Goal: Task Accomplishment & Management: Manage account settings

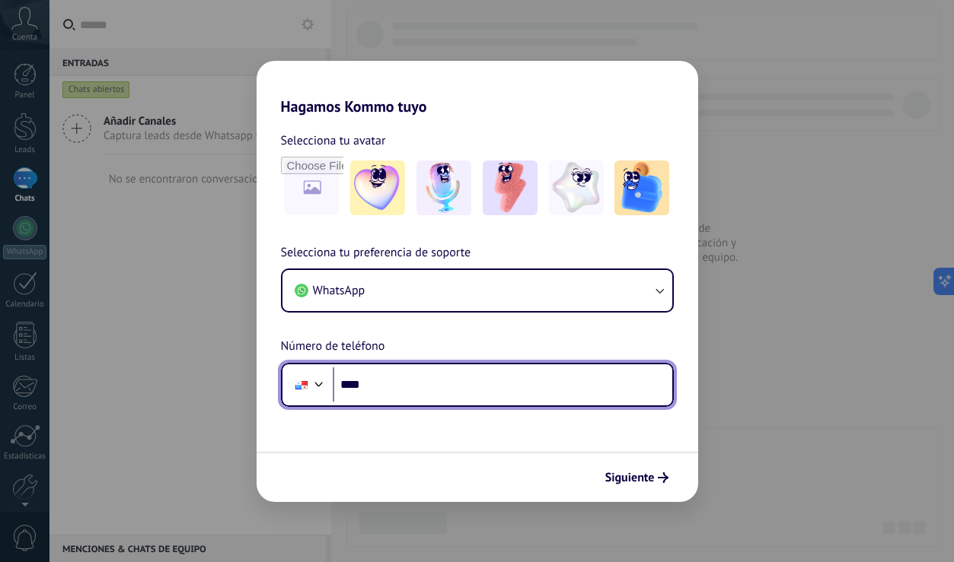
click at [448, 379] on input "****" at bounding box center [502, 385] width 339 height 35
type input "**********"
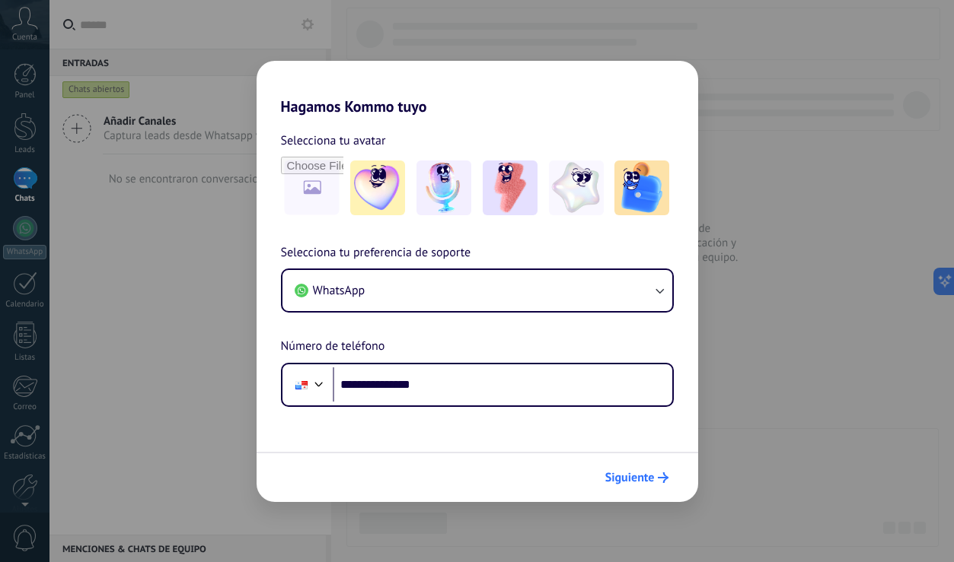
click at [648, 482] on span "Siguiente" at bounding box center [629, 478] width 49 height 11
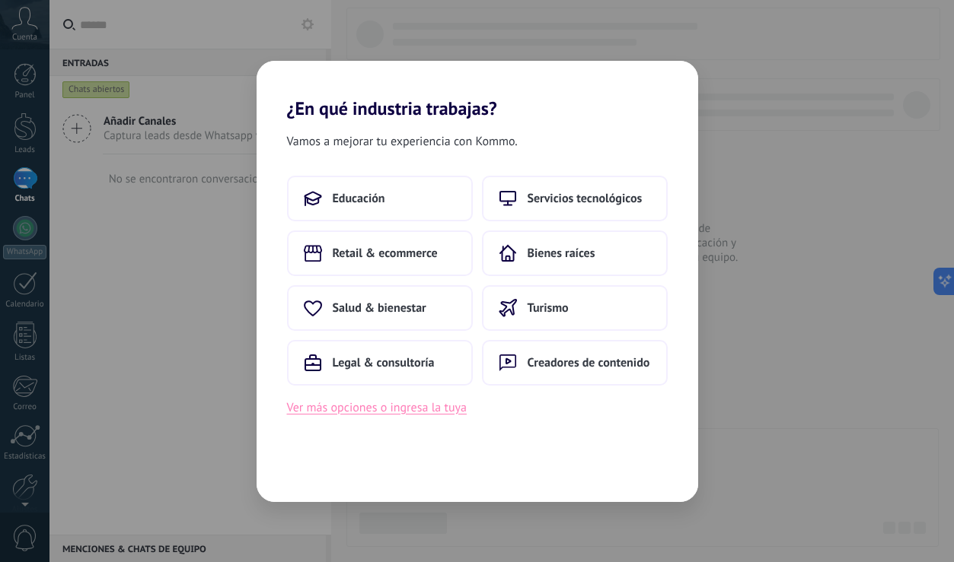
click at [418, 413] on button "Ver más opciones o ingresa la tuya" at bounding box center [377, 408] width 180 height 20
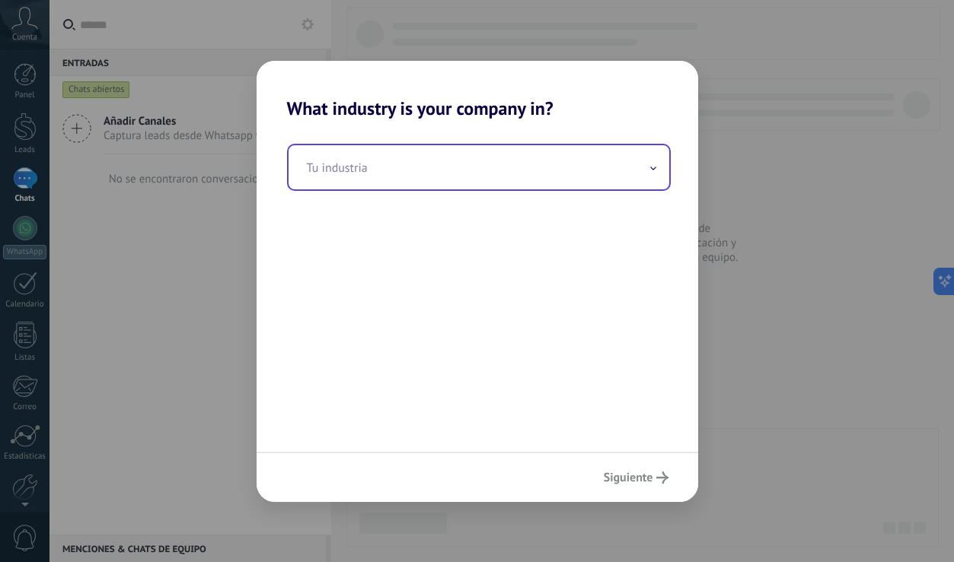
click at [469, 176] on input "text" at bounding box center [478, 167] width 381 height 44
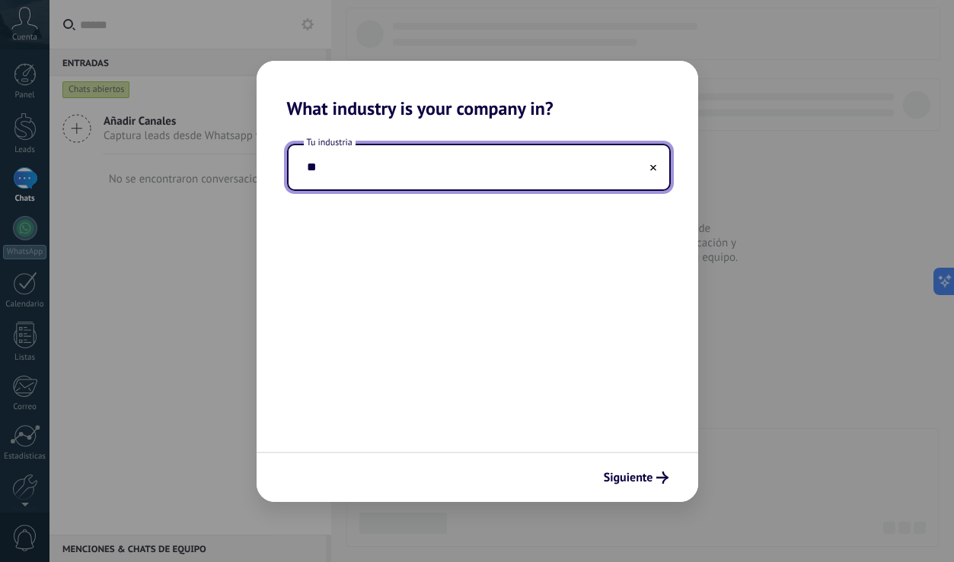
type input "*"
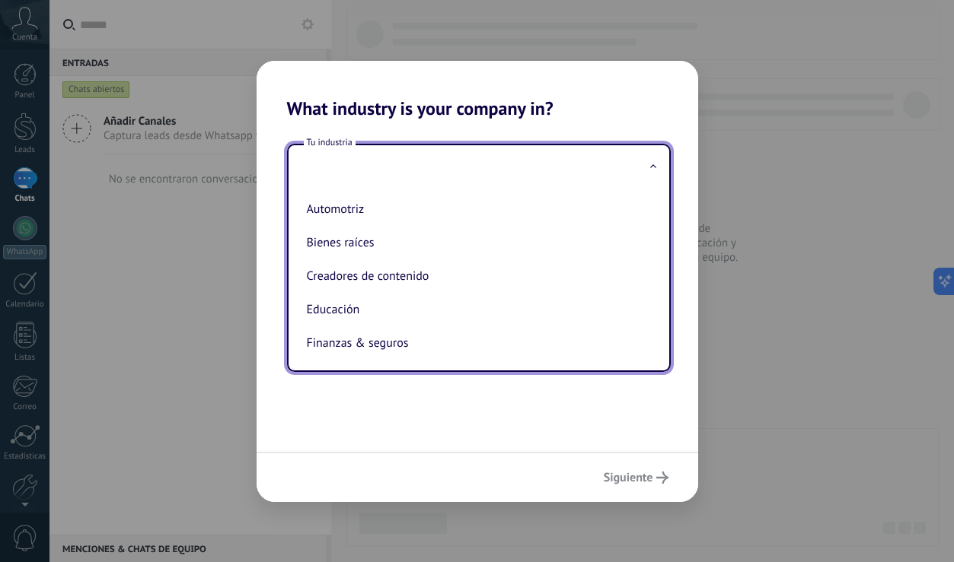
type input "*"
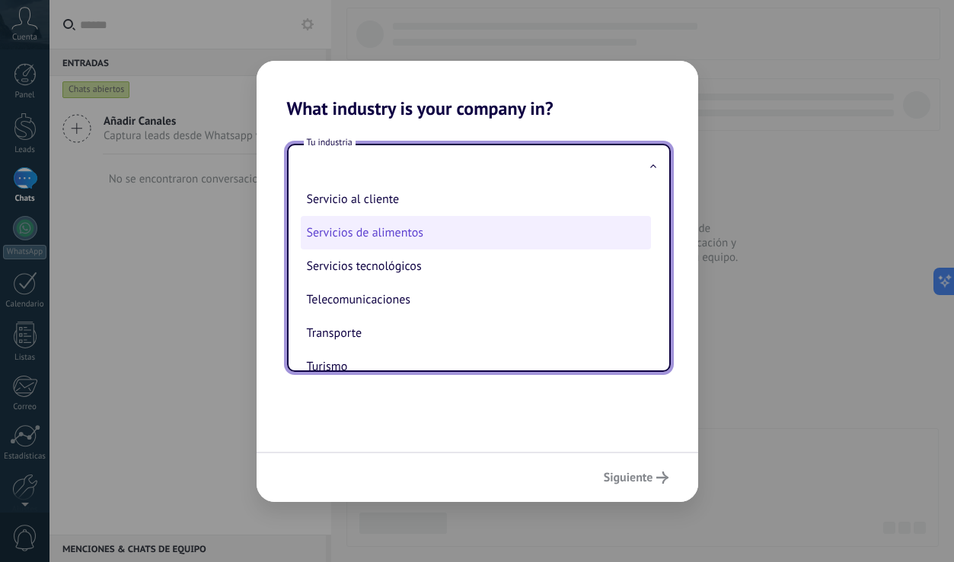
scroll to position [368, 0]
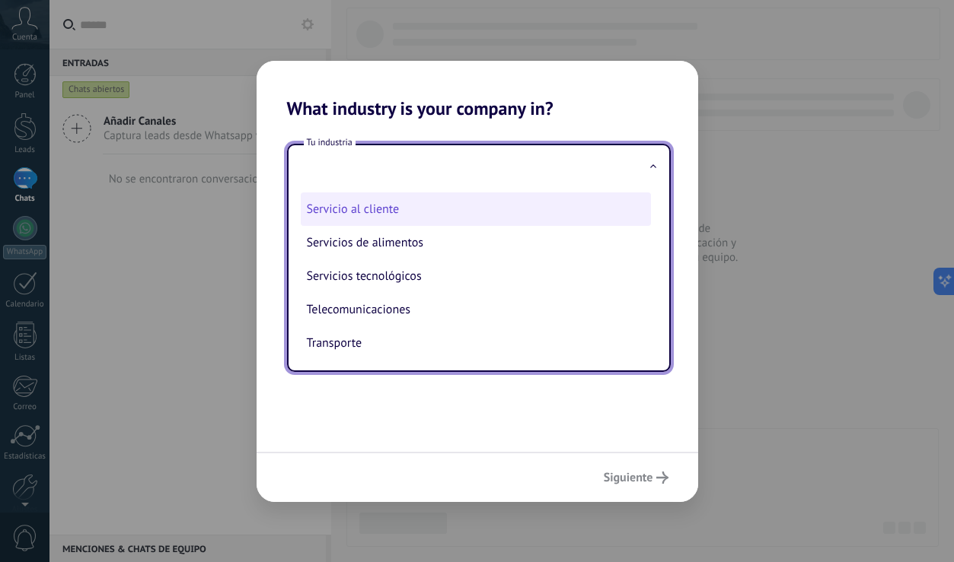
click at [409, 221] on li "Servicio al cliente" at bounding box center [476, 209] width 350 height 33
type input "**********"
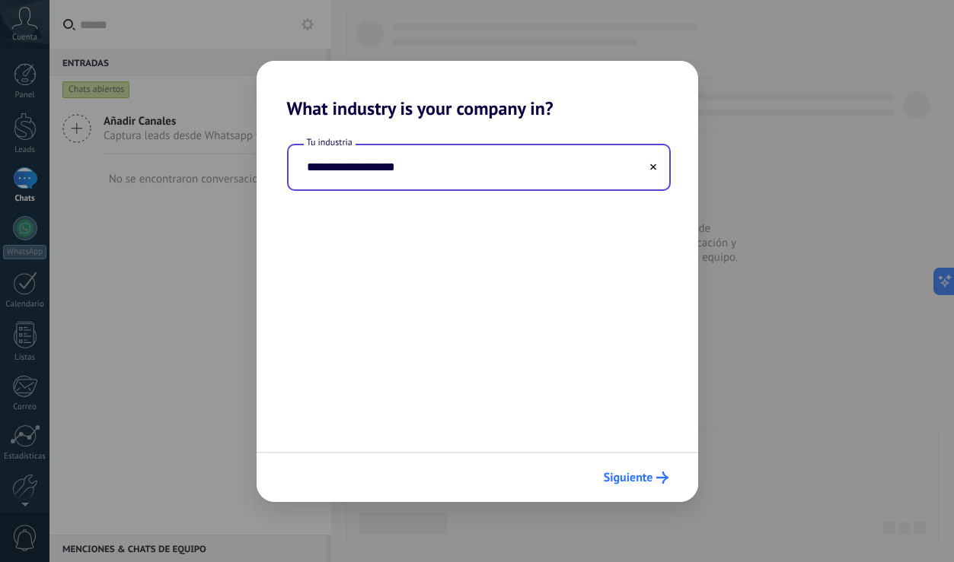
click at [656, 467] on button "Siguiente" at bounding box center [636, 478] width 78 height 26
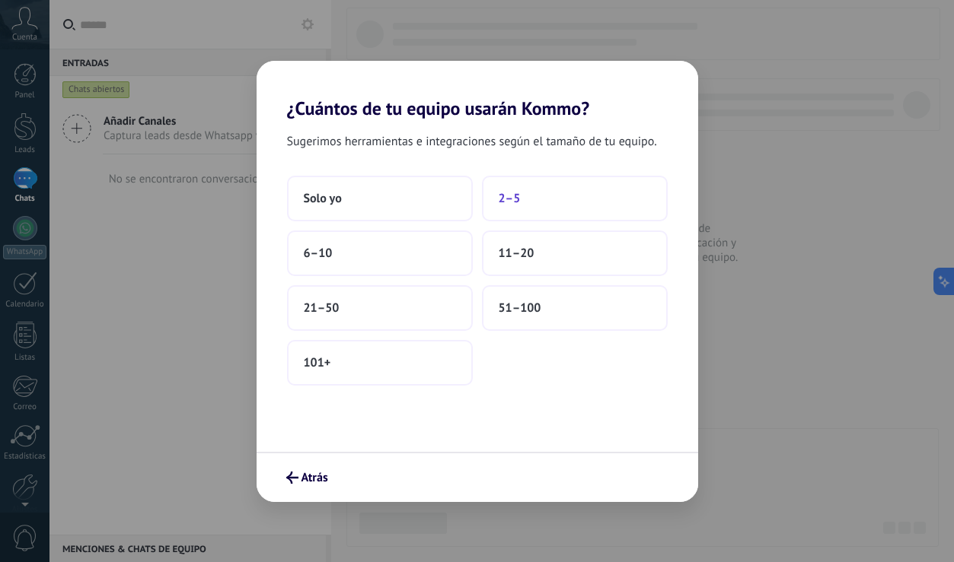
click at [524, 196] on button "2–5" at bounding box center [575, 199] width 186 height 46
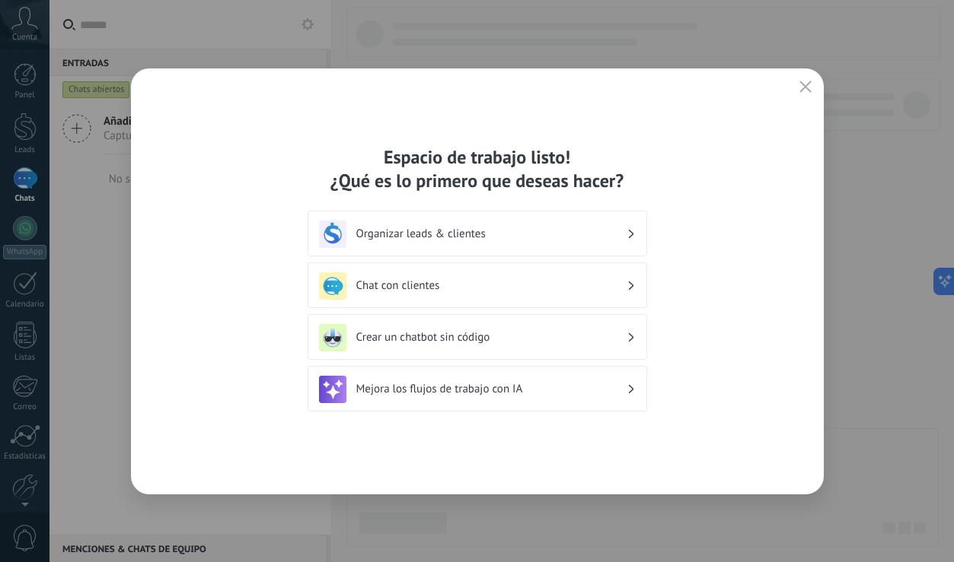
click at [438, 238] on h3 "Organizar leads & clientes" at bounding box center [491, 234] width 270 height 14
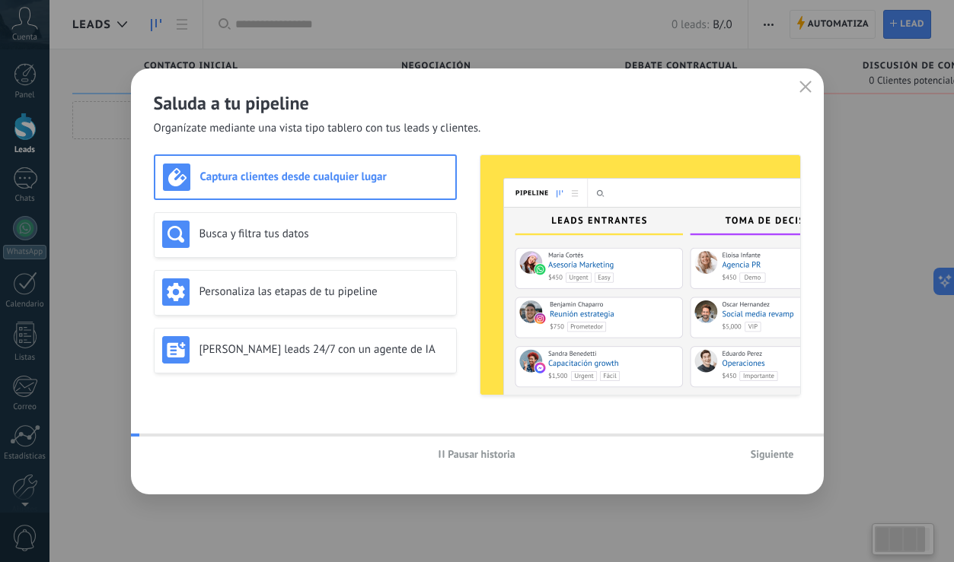
click at [429, 284] on div "Personaliza las etapas de tu pipeline" at bounding box center [305, 292] width 286 height 27
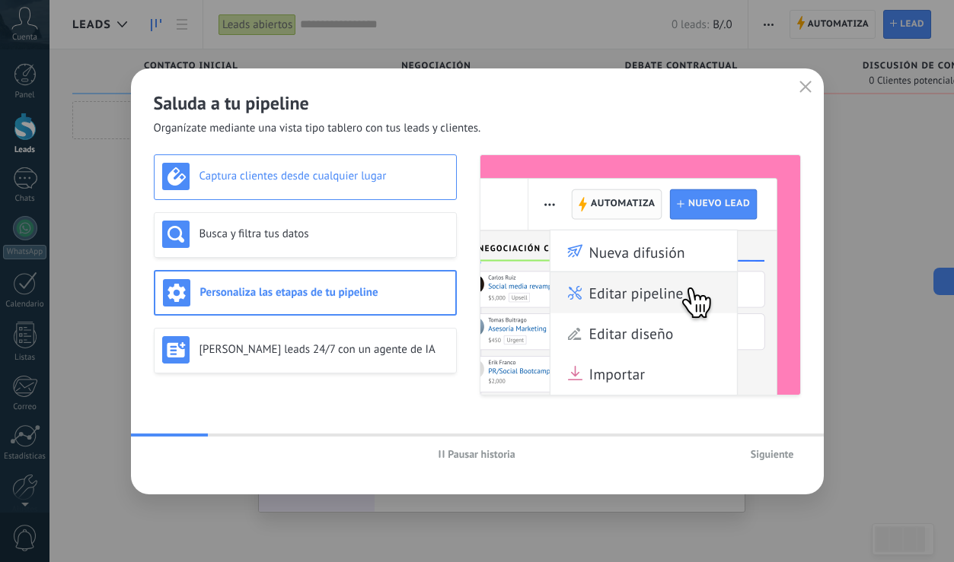
click at [361, 170] on h3 "Captura clientes desde cualquier lugar" at bounding box center [323, 176] width 249 height 14
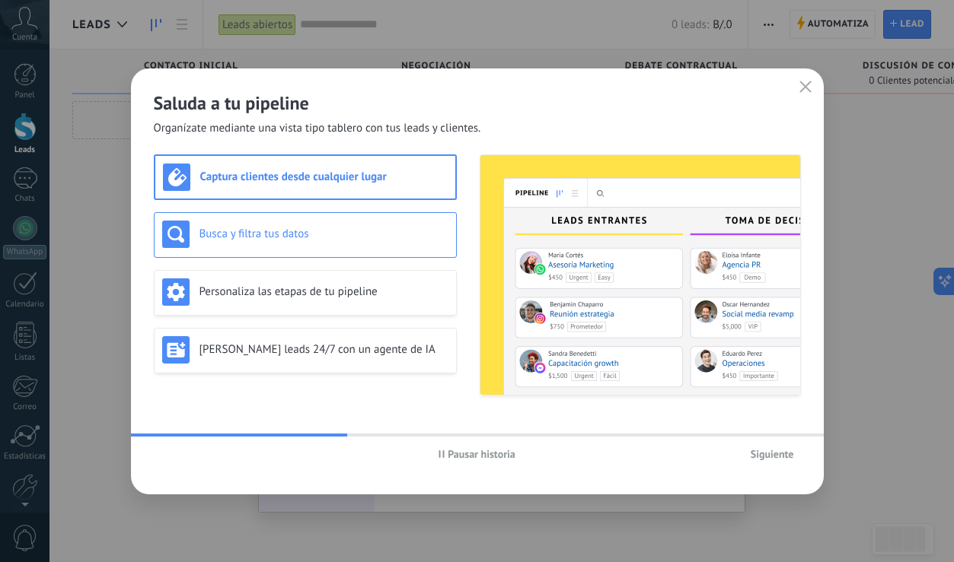
click at [314, 239] on h3 "Busca y filtra tus datos" at bounding box center [323, 234] width 249 height 14
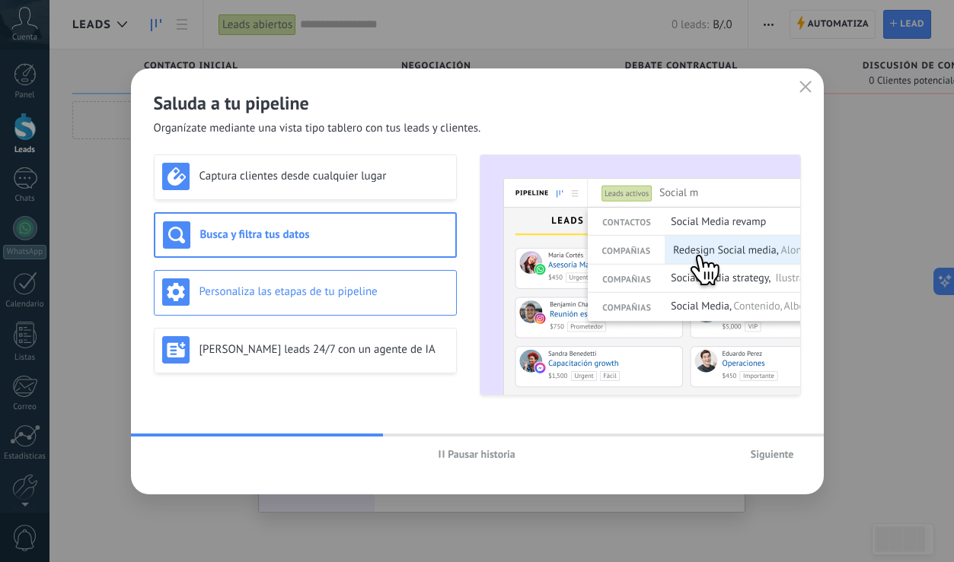
click at [311, 295] on h3 "Personaliza las etapas de tu pipeline" at bounding box center [323, 292] width 249 height 14
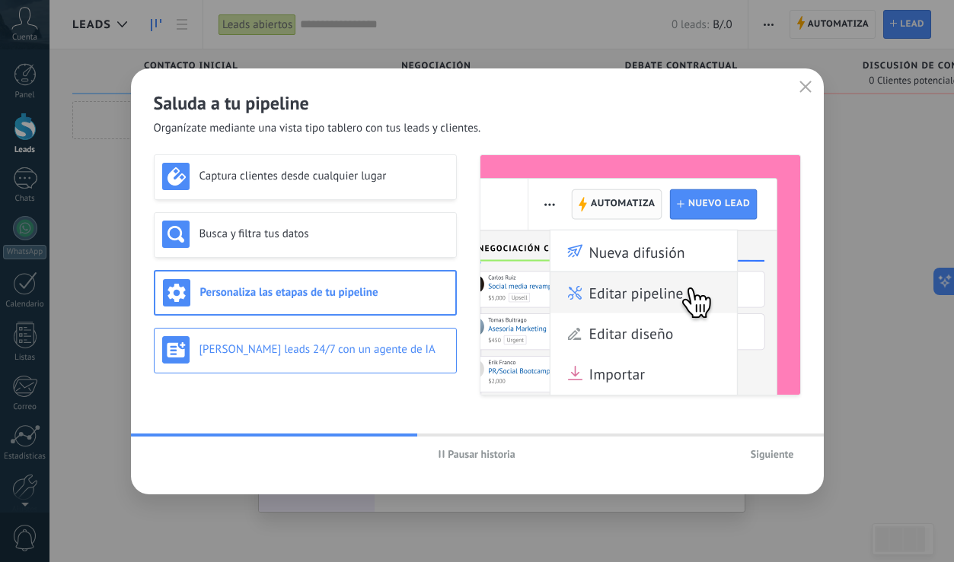
click at [314, 341] on div "[PERSON_NAME] leads 24/7 con un agente de IA" at bounding box center [305, 349] width 286 height 27
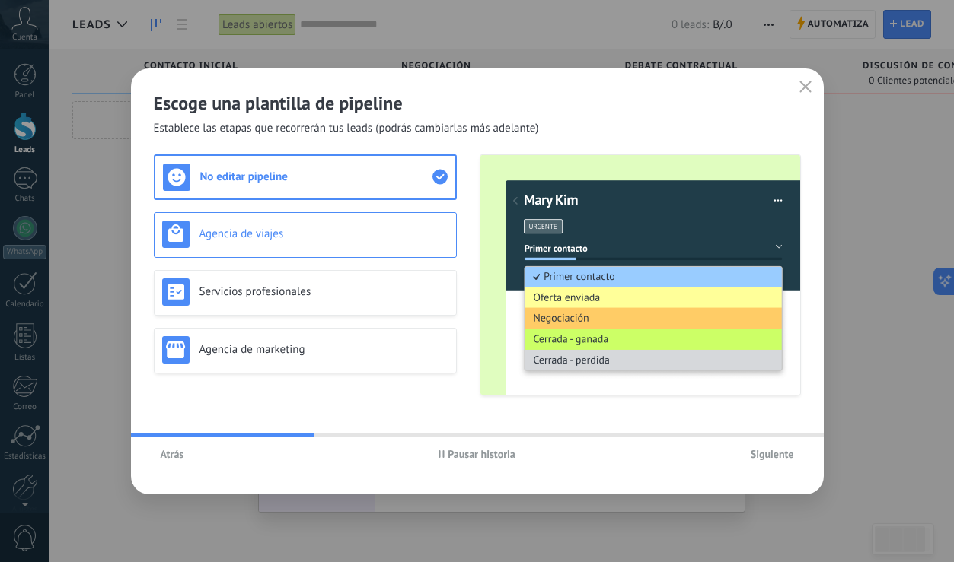
click at [363, 231] on h3 "Agencia de viajes" at bounding box center [323, 234] width 249 height 14
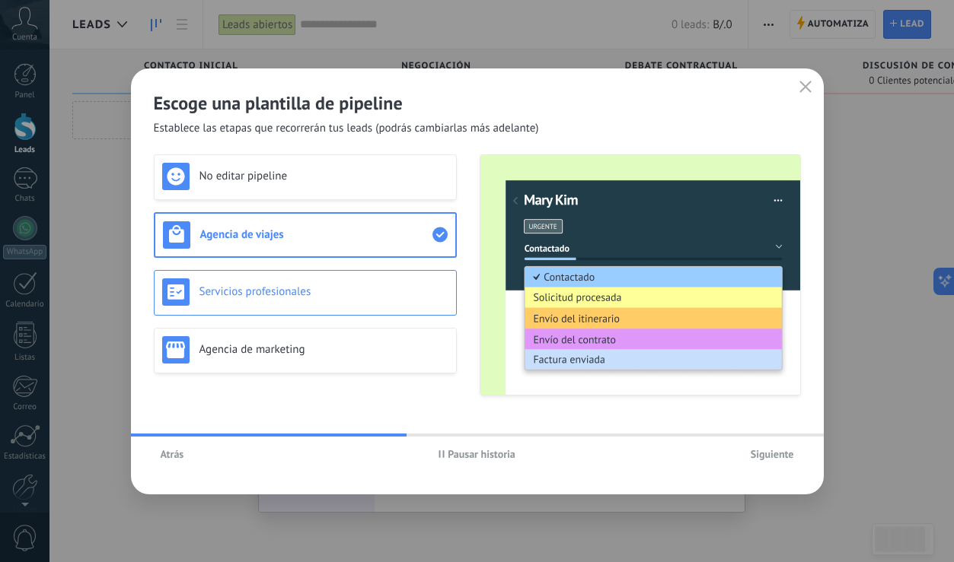
click at [373, 283] on div "Servicios profesionales" at bounding box center [305, 292] width 286 height 27
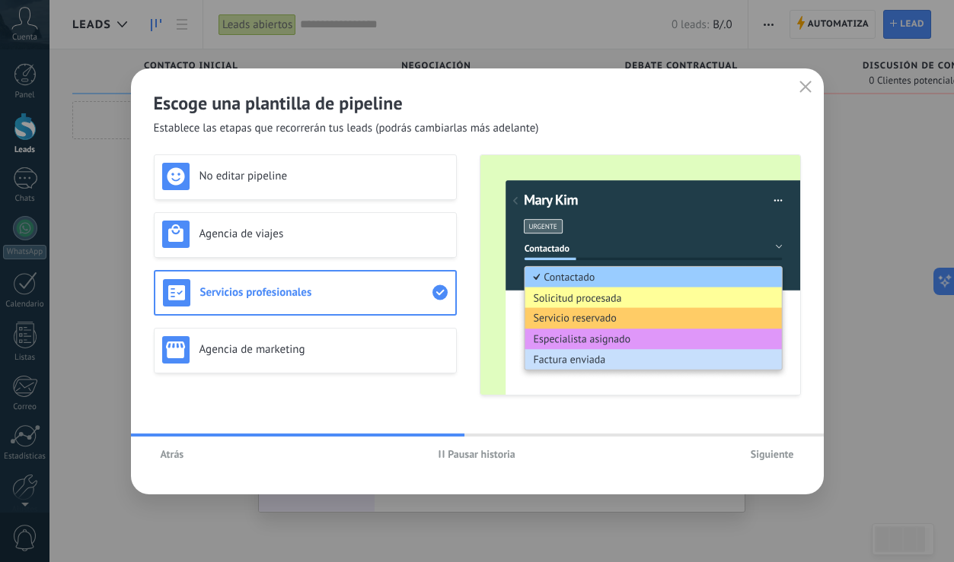
click at [384, 320] on div "No editar pipeline Agencia de viajes Servicios profesionales Agencia de marketi…" at bounding box center [305, 275] width 303 height 241
click at [379, 355] on h3 "Agencia de marketing" at bounding box center [323, 349] width 249 height 14
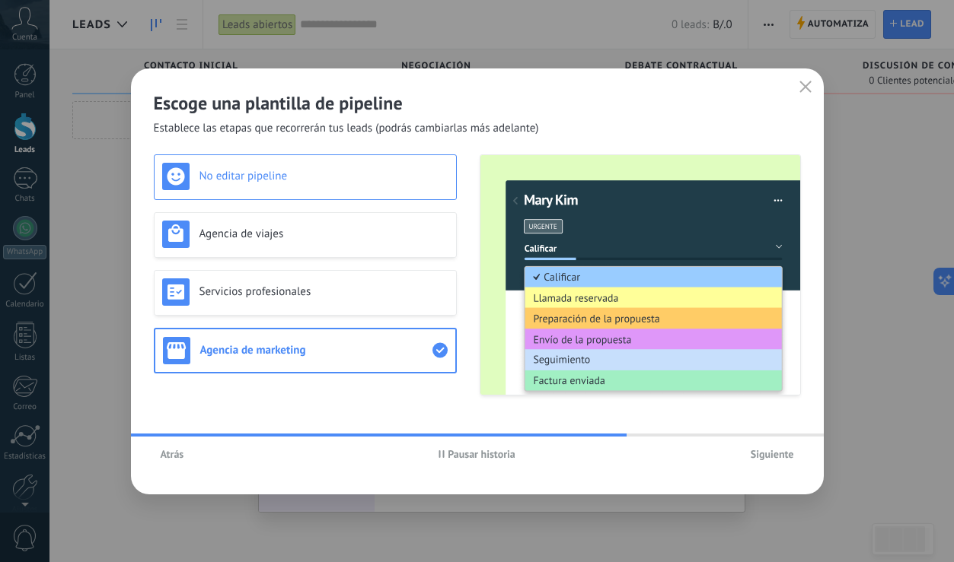
click at [366, 172] on h3 "No editar pipeline" at bounding box center [323, 176] width 249 height 14
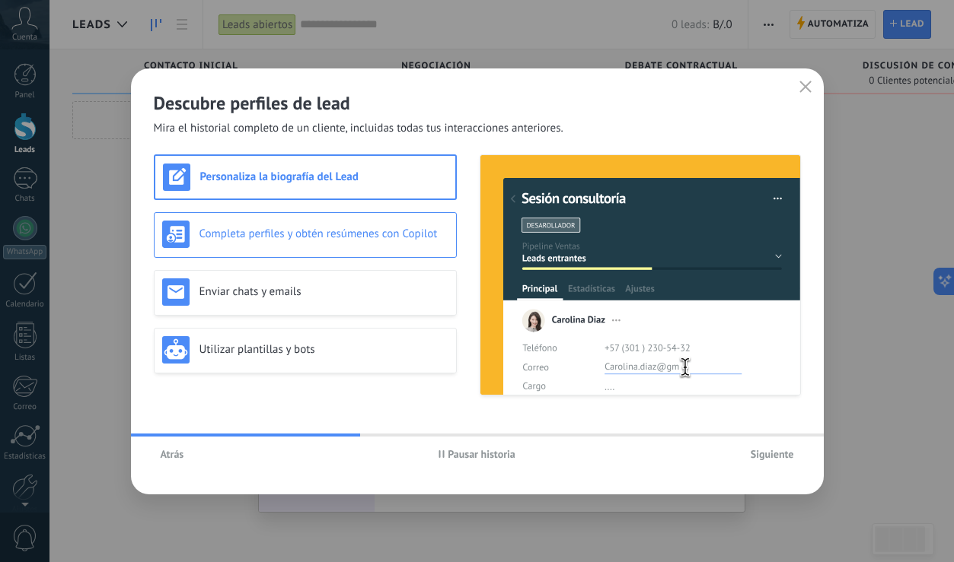
click at [352, 229] on h3 "Completa perfiles y obtén resúmenes con Copilot" at bounding box center [323, 234] width 249 height 14
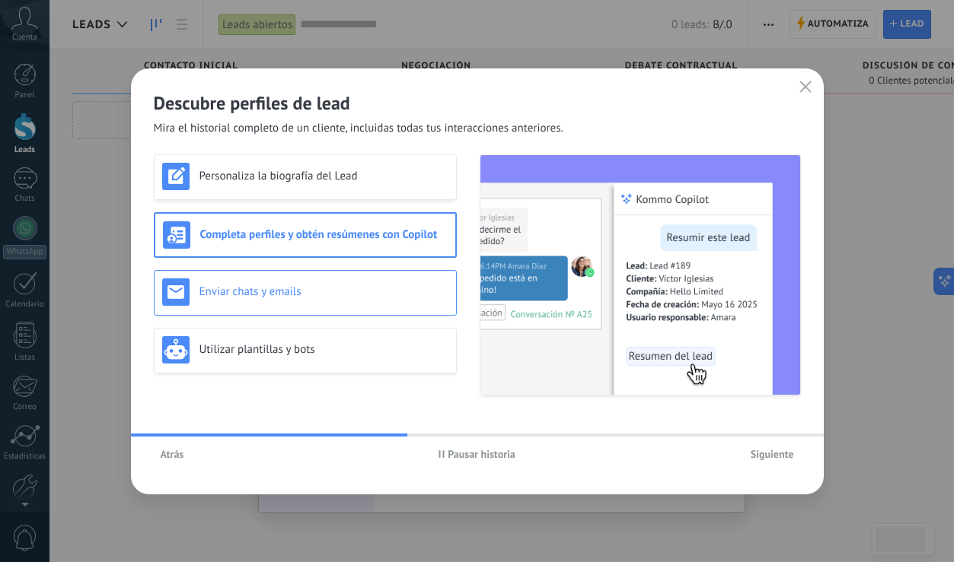
click at [337, 294] on h3 "Enviar chats y emails" at bounding box center [323, 292] width 249 height 14
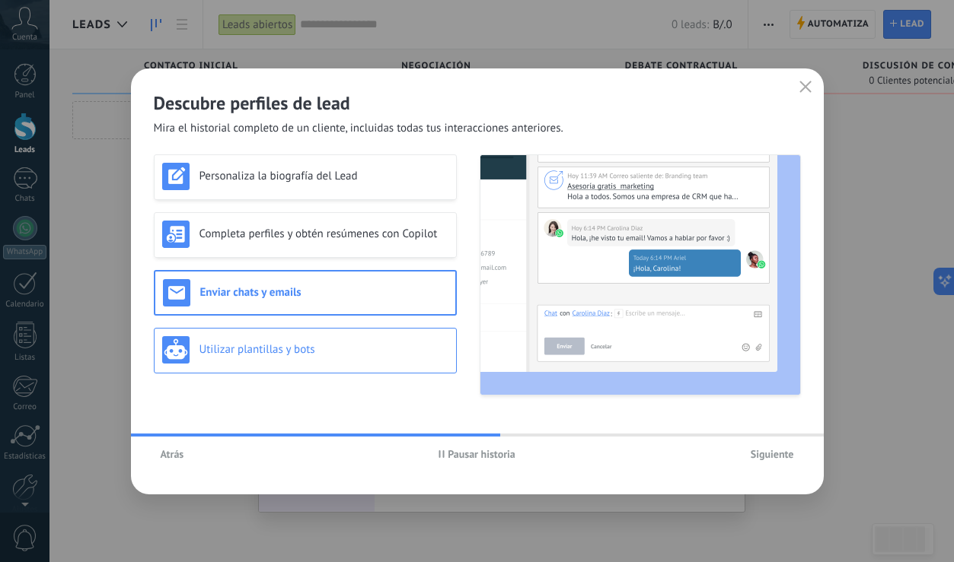
click at [317, 351] on h3 "Utilizar plantillas y bots" at bounding box center [323, 349] width 249 height 14
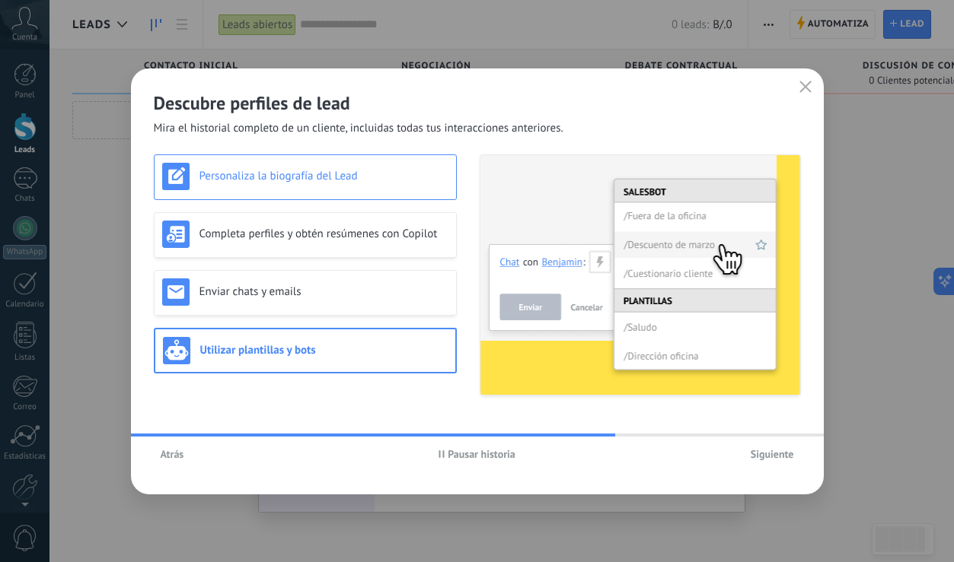
click at [372, 188] on div "Personaliza la biografía del Lead" at bounding box center [305, 176] width 286 height 27
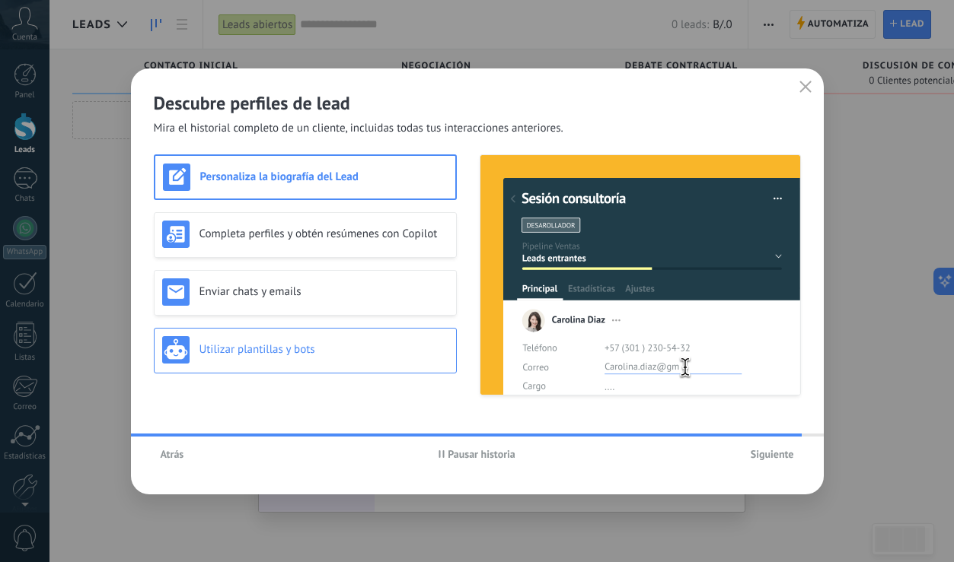
click at [311, 358] on div "Utilizar plantillas y bots" at bounding box center [305, 349] width 286 height 27
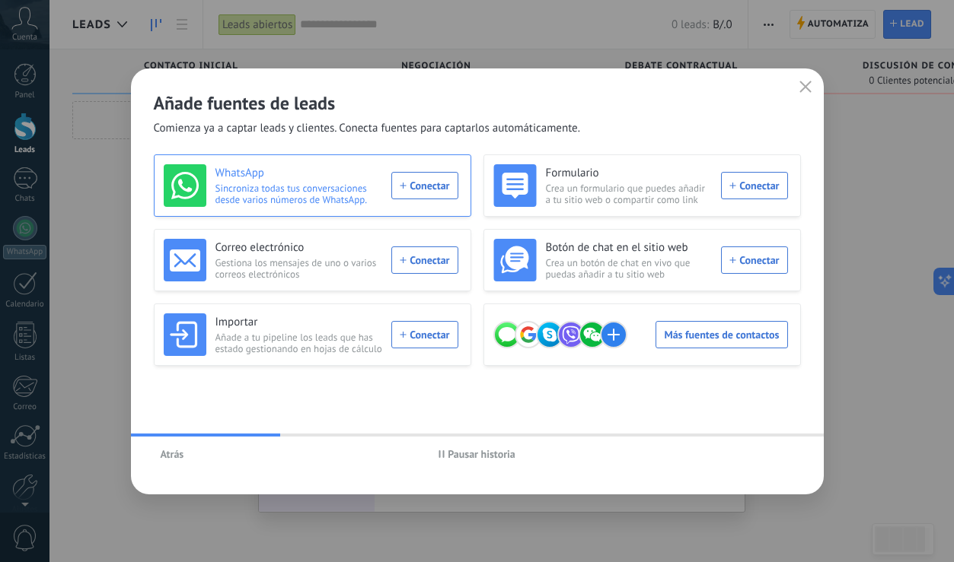
click at [420, 190] on div "WhatsApp Sincroniza todas tus conversaciones desde varios números de WhatsApp. …" at bounding box center [311, 185] width 295 height 43
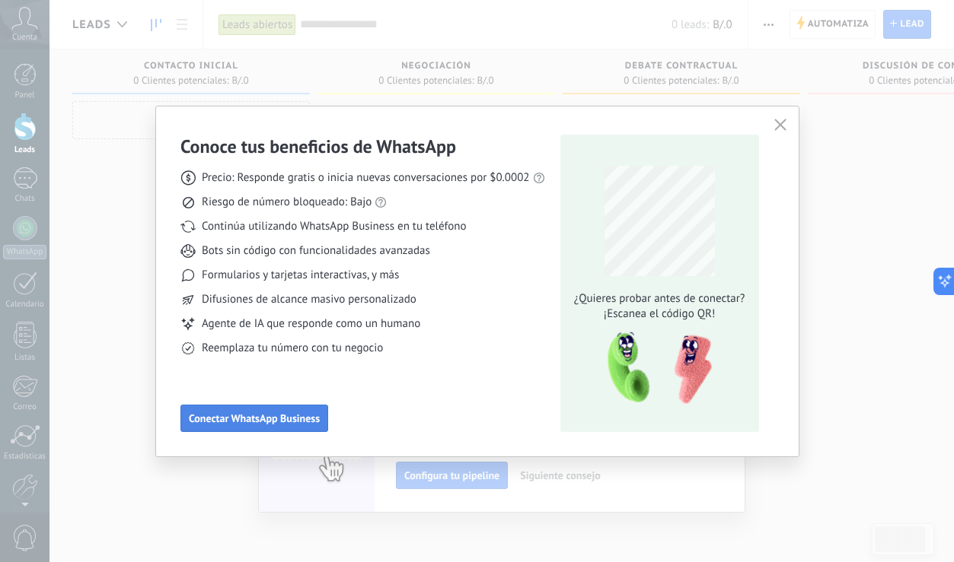
click at [296, 414] on span "Conectar WhatsApp Business" at bounding box center [254, 418] width 131 height 11
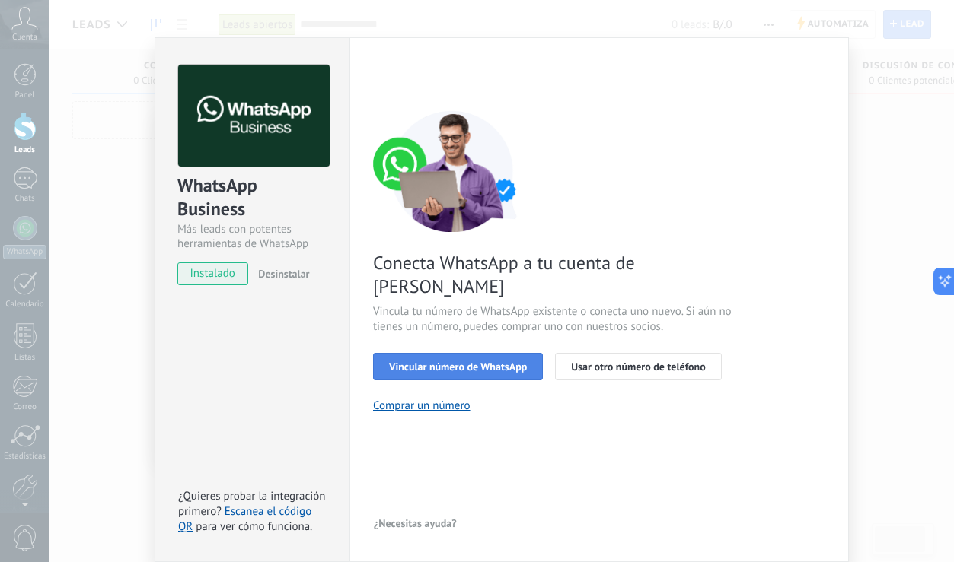
scroll to position [18, 0]
click at [473, 353] on button "Vincular número de WhatsApp" at bounding box center [458, 366] width 170 height 27
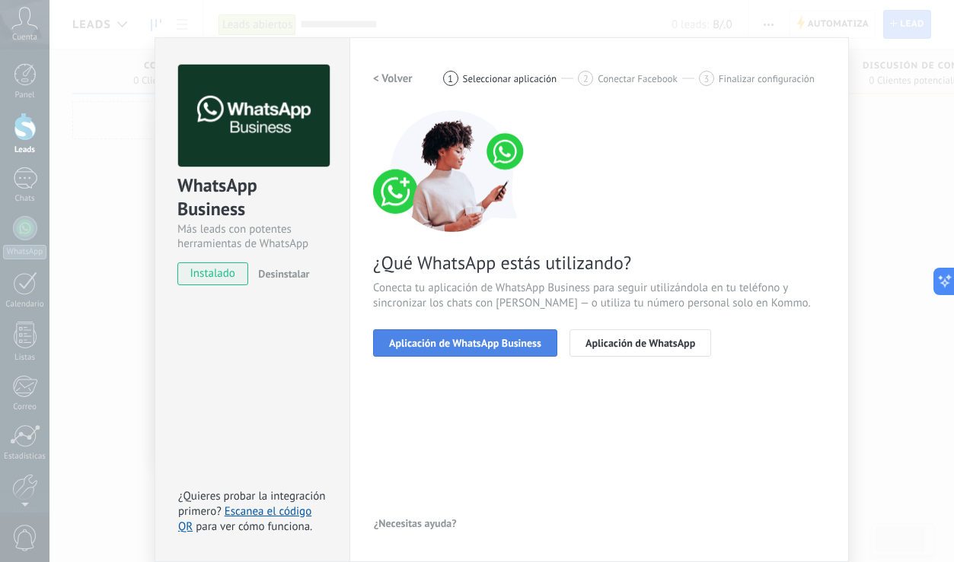
click at [479, 349] on span "Aplicación de WhatsApp Business" at bounding box center [465, 343] width 152 height 11
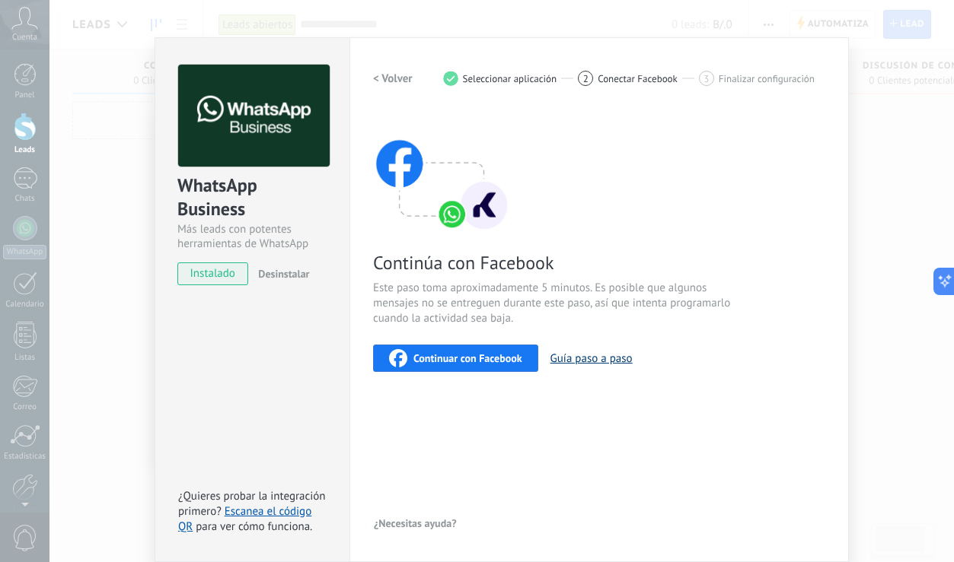
click at [574, 362] on button "Guía paso a paso" at bounding box center [591, 359] width 82 height 14
click at [472, 357] on span "Continuar con Facebook" at bounding box center [467, 358] width 109 height 11
click at [237, 511] on link "Escanea el código QR" at bounding box center [244, 520] width 133 height 30
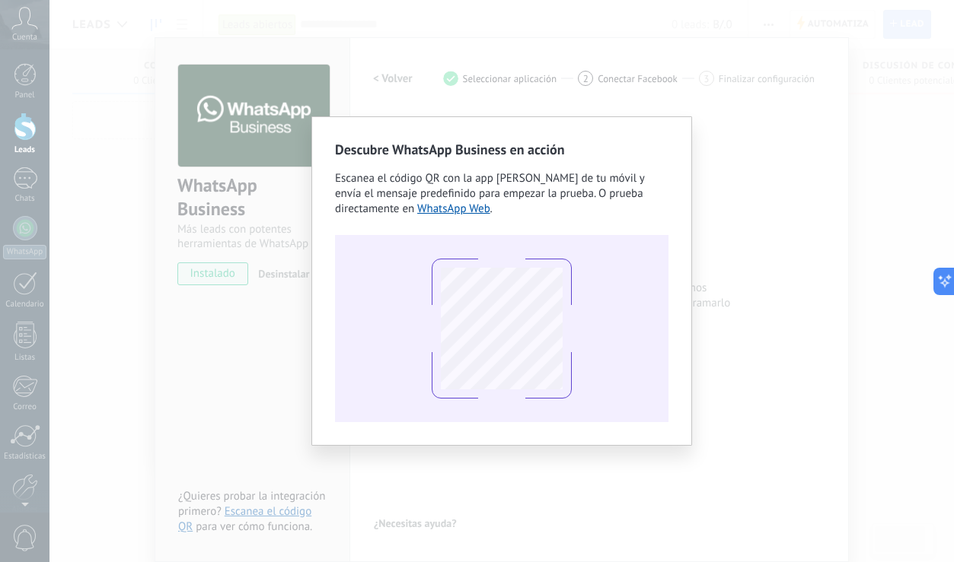
click at [754, 179] on div "Descubre WhatsApp Business en acción Escanea el código QR con la app [PERSON_NA…" at bounding box center [501, 281] width 904 height 562
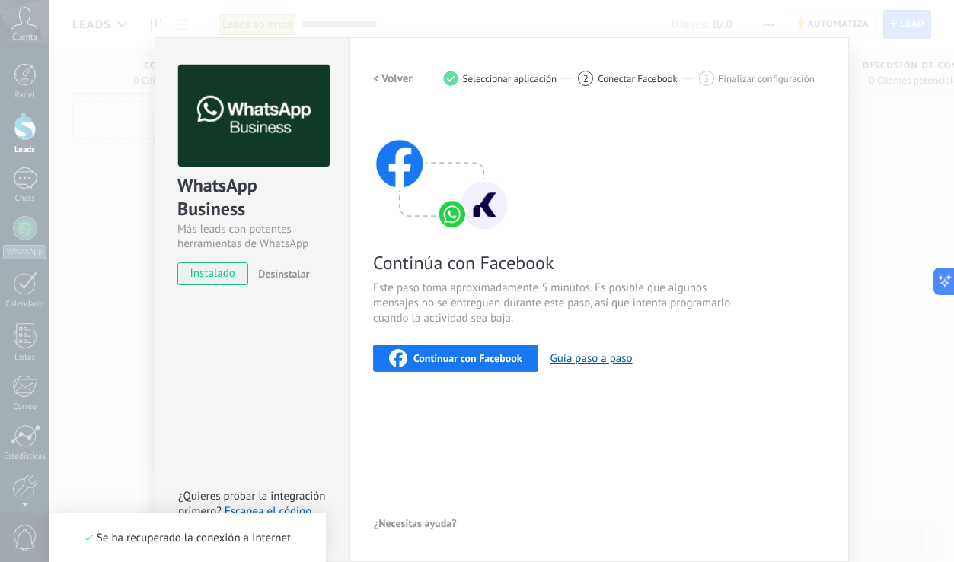
click at [237, 411] on div "WhatsApp Business Más leads con potentes herramientas de WhatsApp instalado Des…" at bounding box center [252, 299] width 195 height 525
click at [864, 183] on div "WhatsApp Business Más leads con potentes herramientas de WhatsApp instalado Des…" at bounding box center [501, 281] width 904 height 562
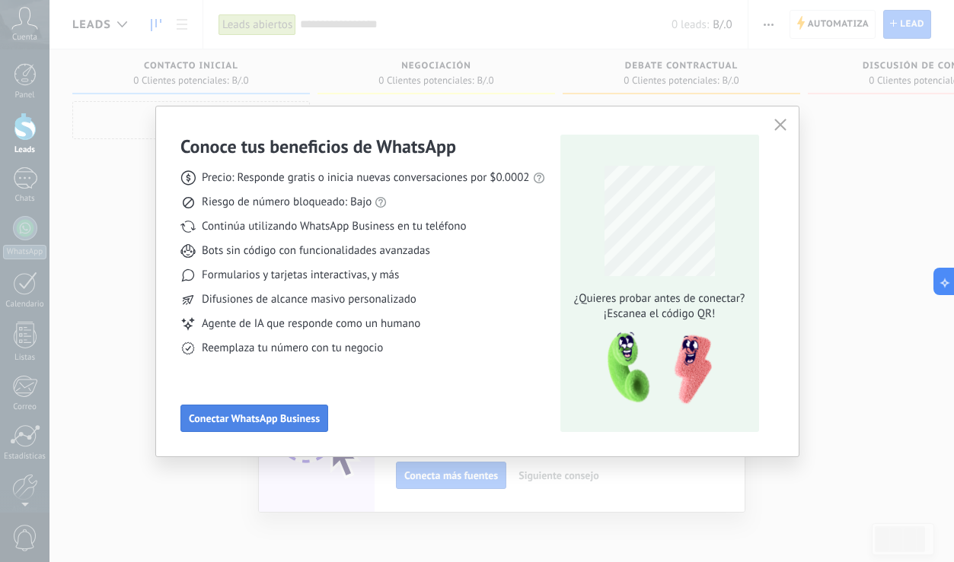
click at [242, 422] on span "Conectar WhatsApp Business" at bounding box center [254, 418] width 131 height 11
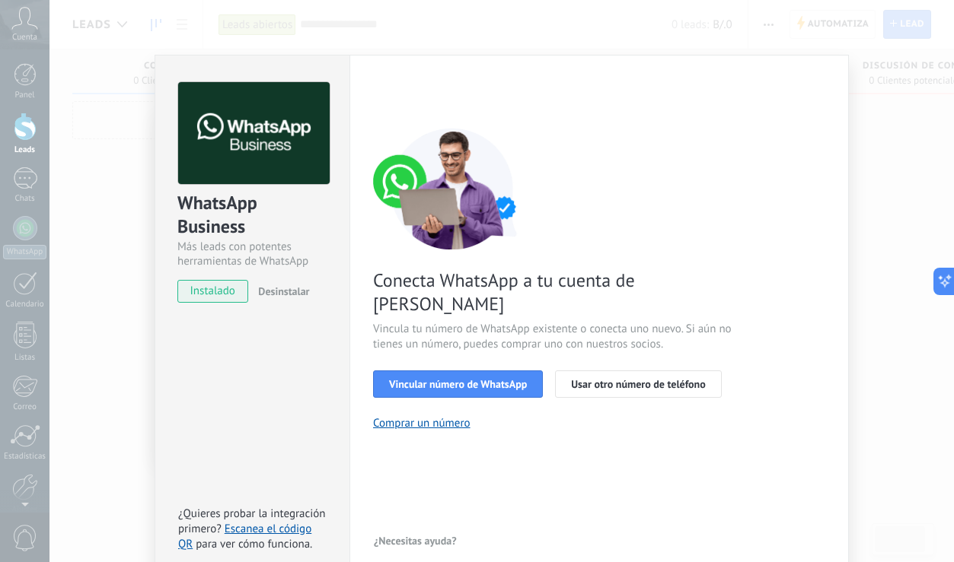
click at [868, 208] on div "WhatsApp Business Más leads con potentes herramientas de WhatsApp instalado Des…" at bounding box center [501, 281] width 904 height 562
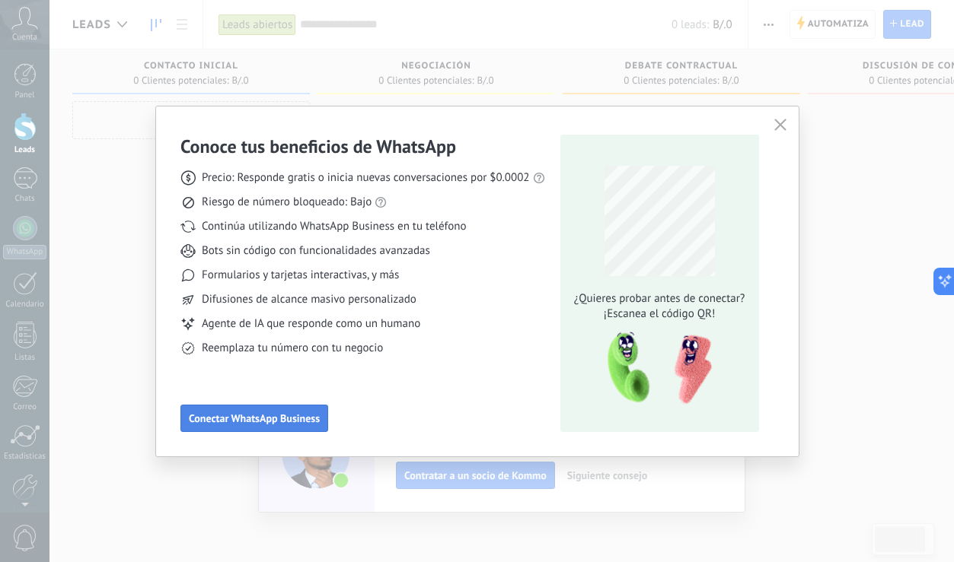
click at [225, 417] on span "Conectar WhatsApp Business" at bounding box center [254, 418] width 131 height 11
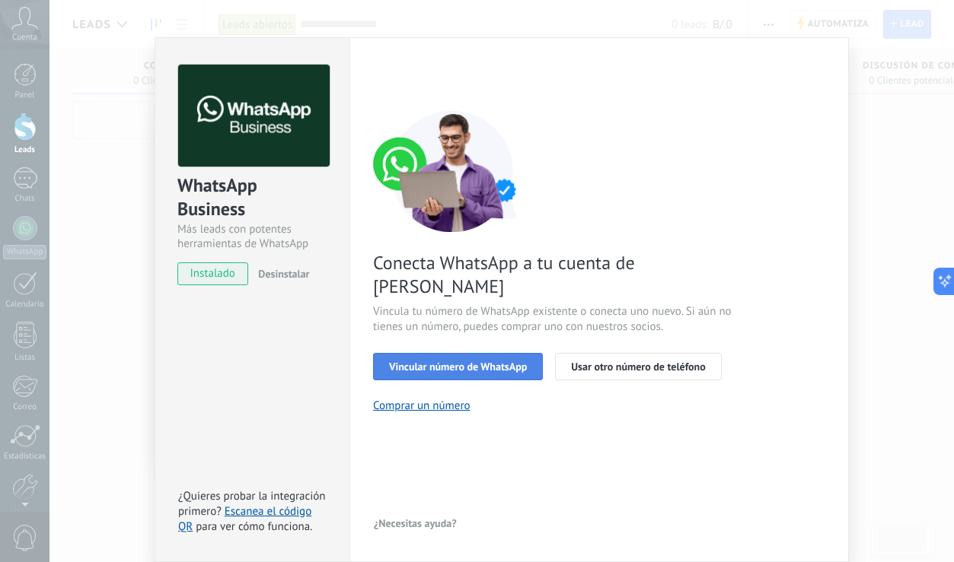
click at [479, 353] on button "Vincular número de WhatsApp" at bounding box center [458, 366] width 170 height 27
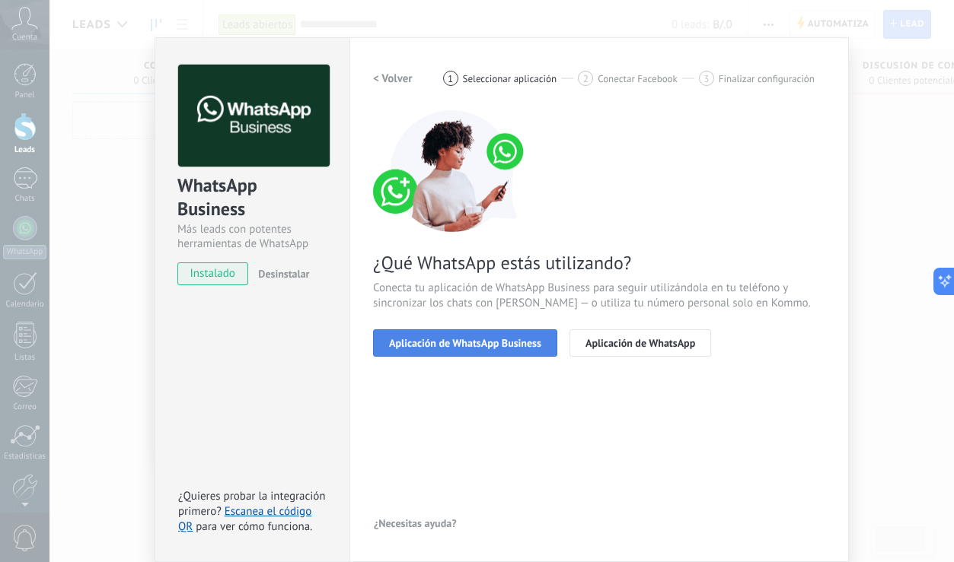
click at [470, 347] on span "Aplicación de WhatsApp Business" at bounding box center [465, 343] width 152 height 11
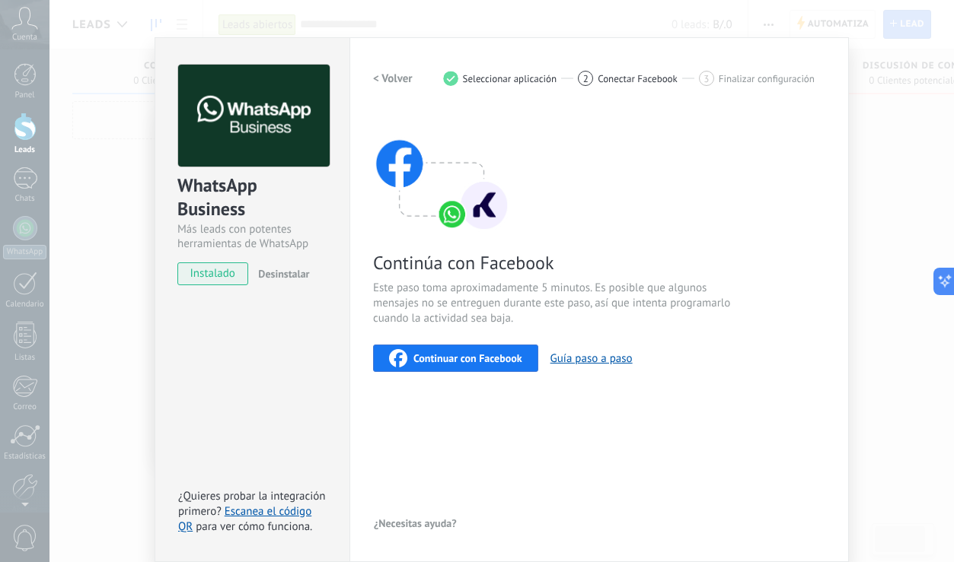
click at [107, 128] on div "WhatsApp Business Más leads con potentes herramientas de WhatsApp instalado Des…" at bounding box center [501, 281] width 904 height 562
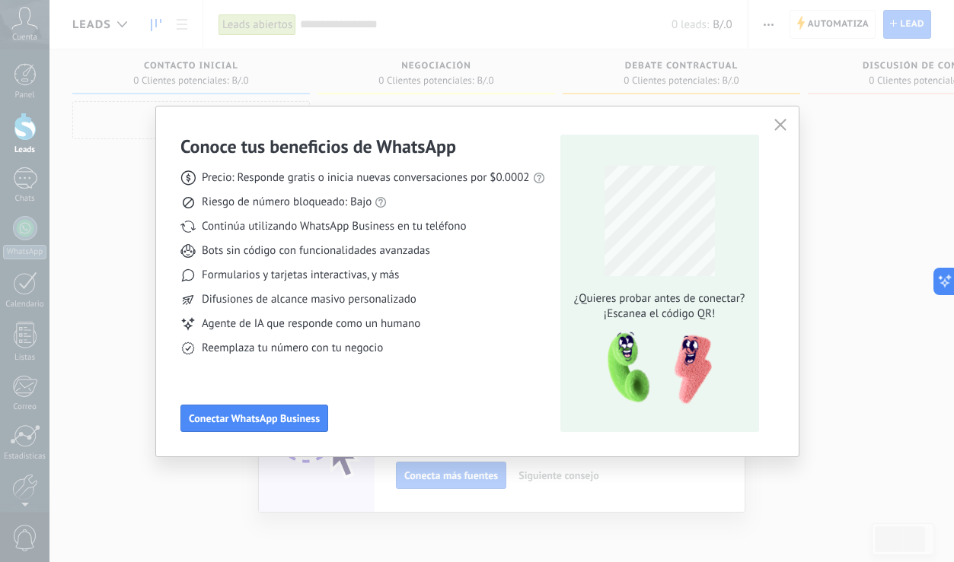
scroll to position [0, 0]
click at [113, 187] on div "Conoce tus beneficios de WhatsApp Precio: Responde gratis o inicia nuevas conve…" at bounding box center [477, 281] width 954 height 562
click at [777, 126] on icon "button" at bounding box center [780, 125] width 12 height 12
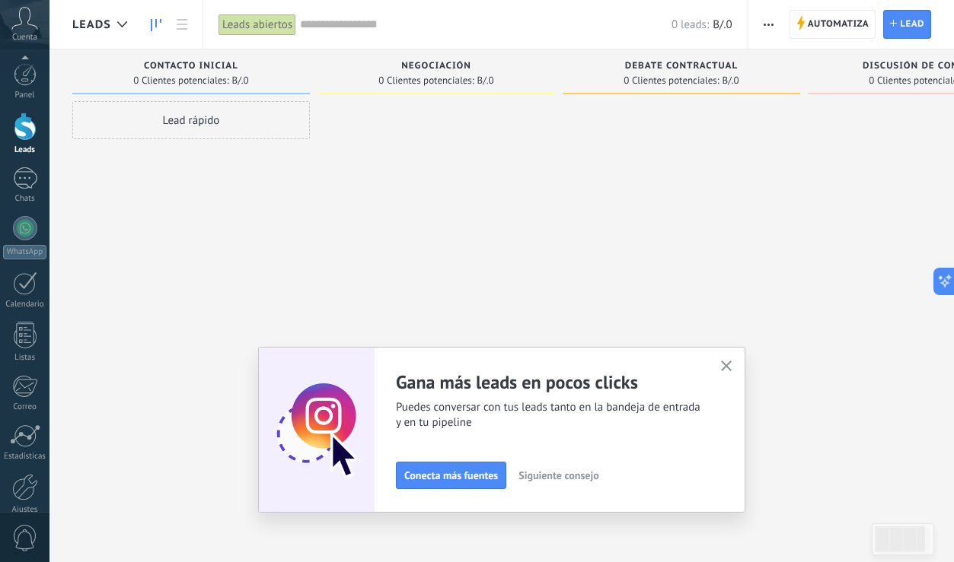
scroll to position [71, 0]
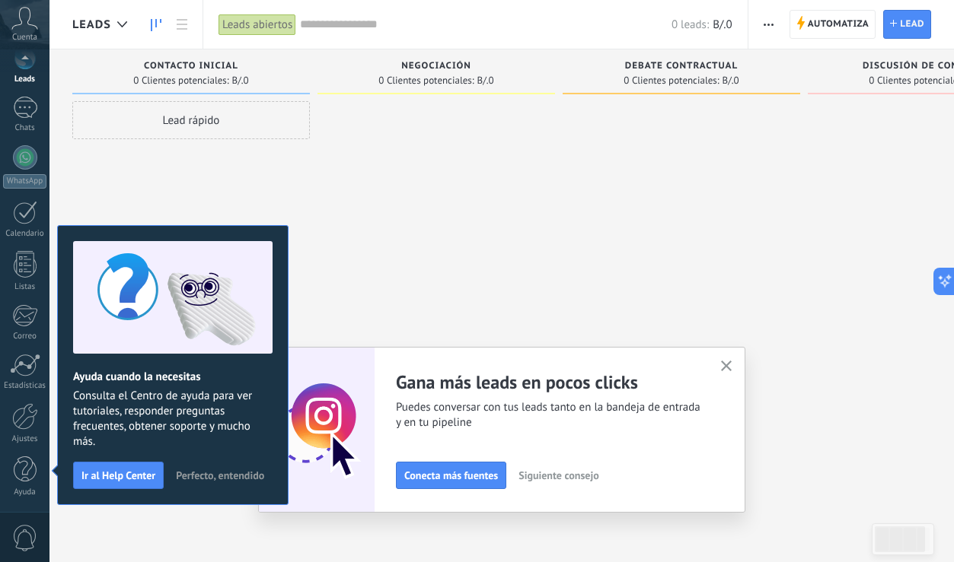
click at [735, 370] on div "Adapta tu flujo de trabajo Puedes crear varios pipelines adaptados a tus proces…" at bounding box center [501, 430] width 487 height 166
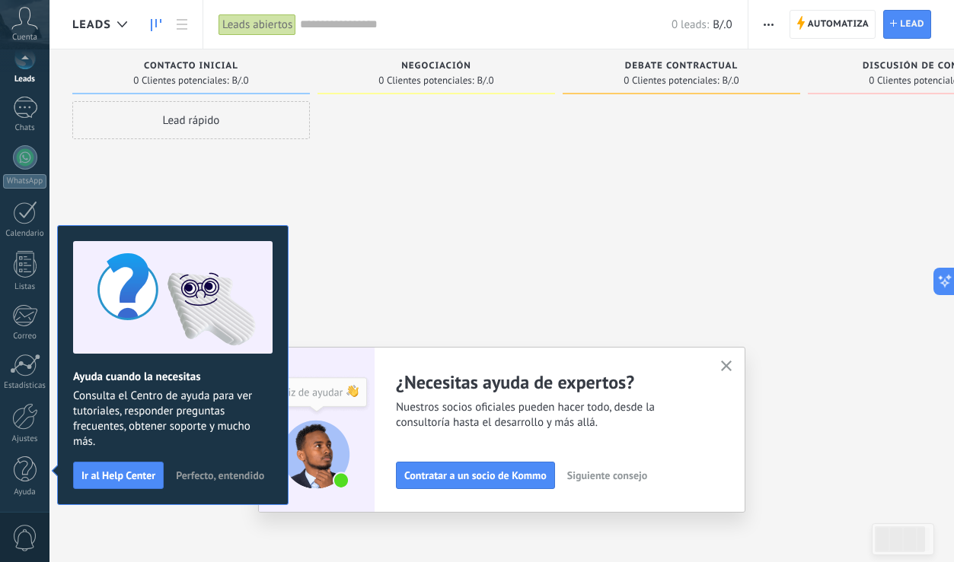
scroll to position [0, 0]
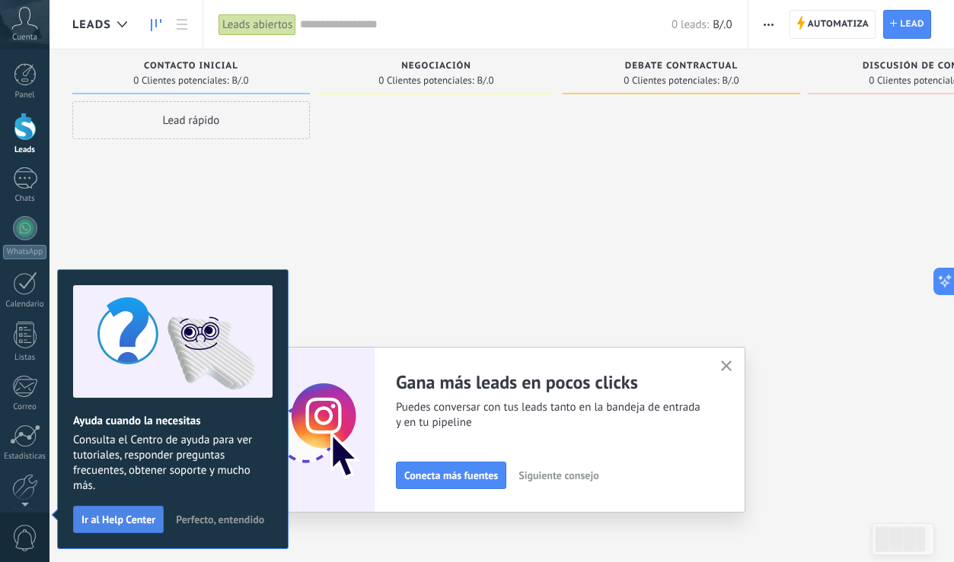
click at [128, 521] on span "Ir al Help Center" at bounding box center [118, 520] width 74 height 11
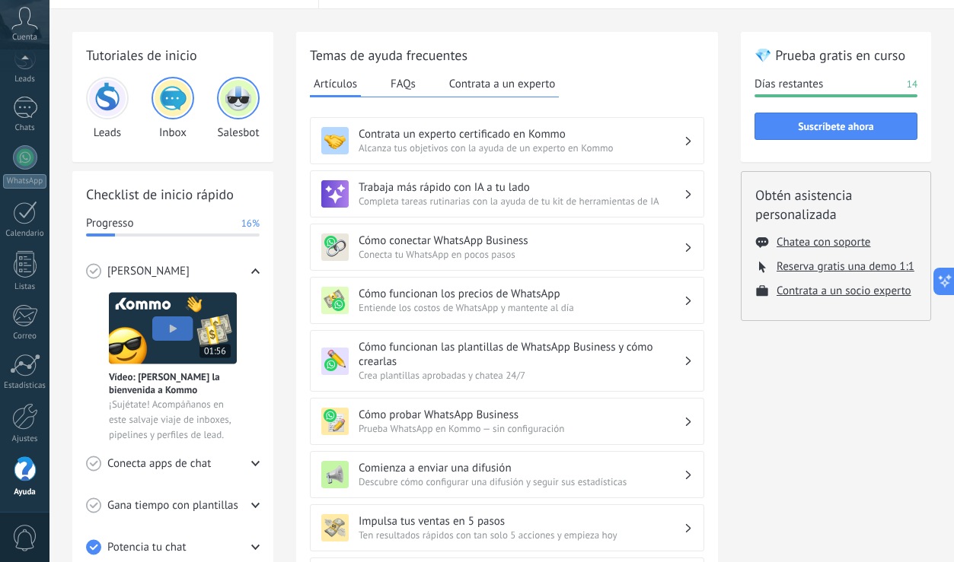
scroll to position [66, 0]
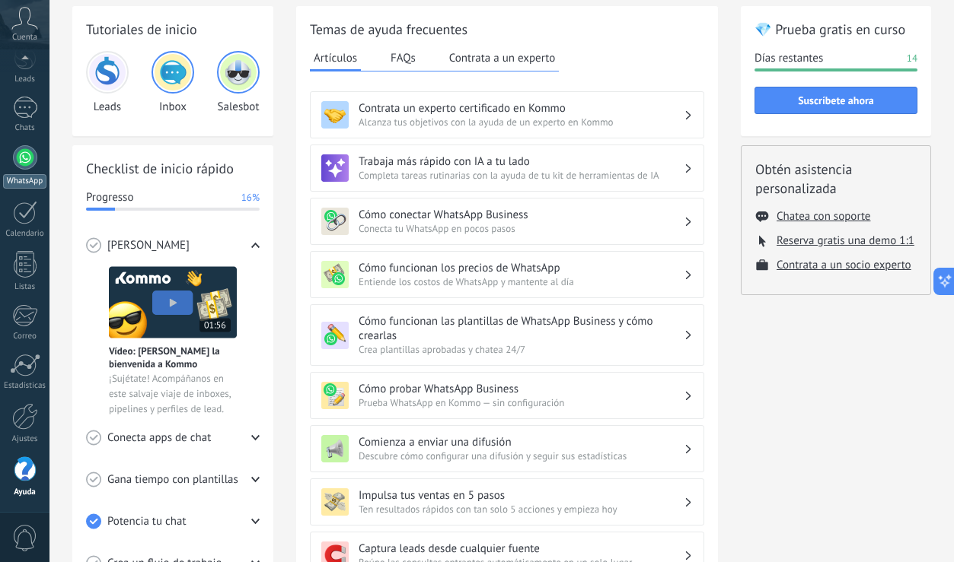
click at [24, 161] on div at bounding box center [25, 157] width 24 height 24
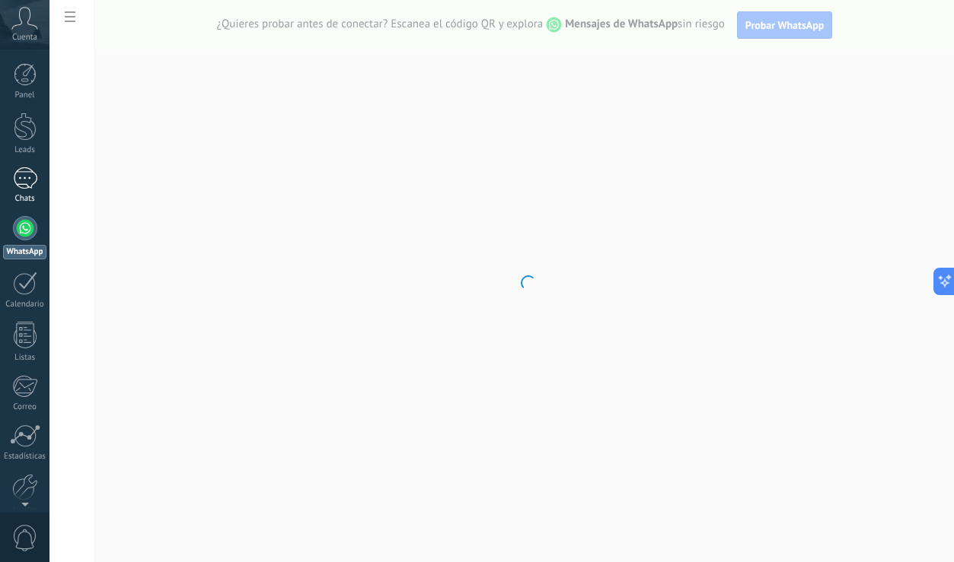
click at [20, 186] on div at bounding box center [25, 178] width 24 height 22
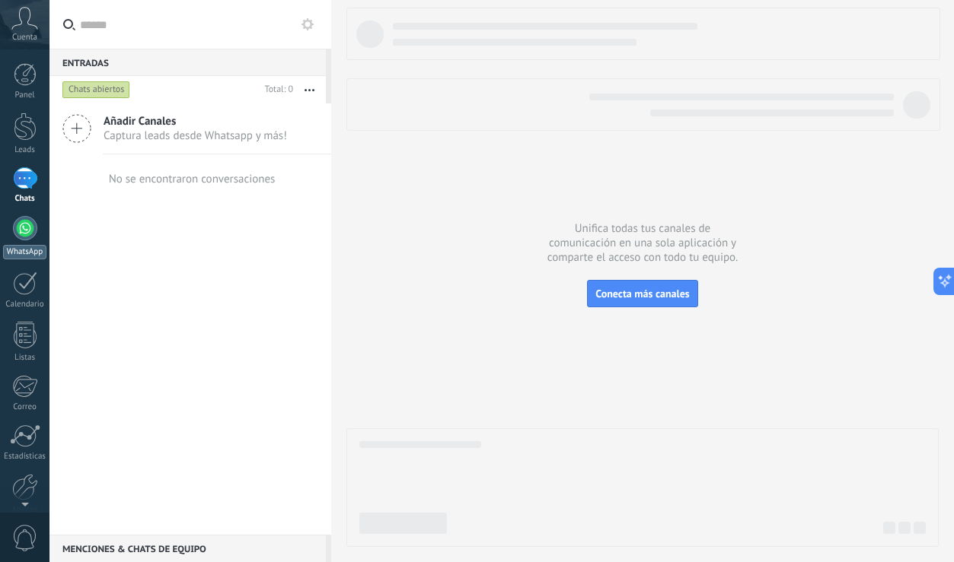
click at [37, 237] on link "WhatsApp" at bounding box center [24, 237] width 49 height 43
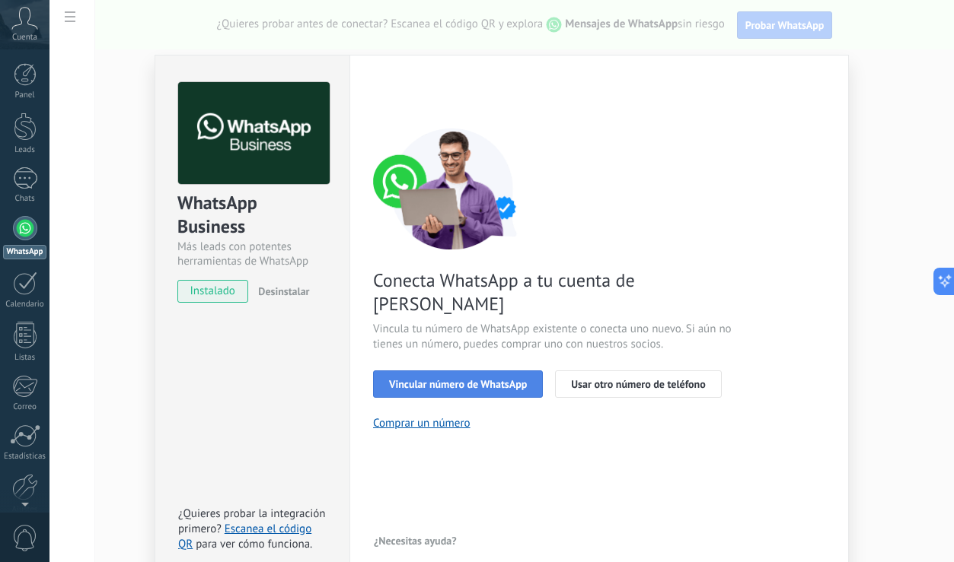
click at [473, 379] on span "Vincular número de WhatsApp" at bounding box center [458, 384] width 138 height 11
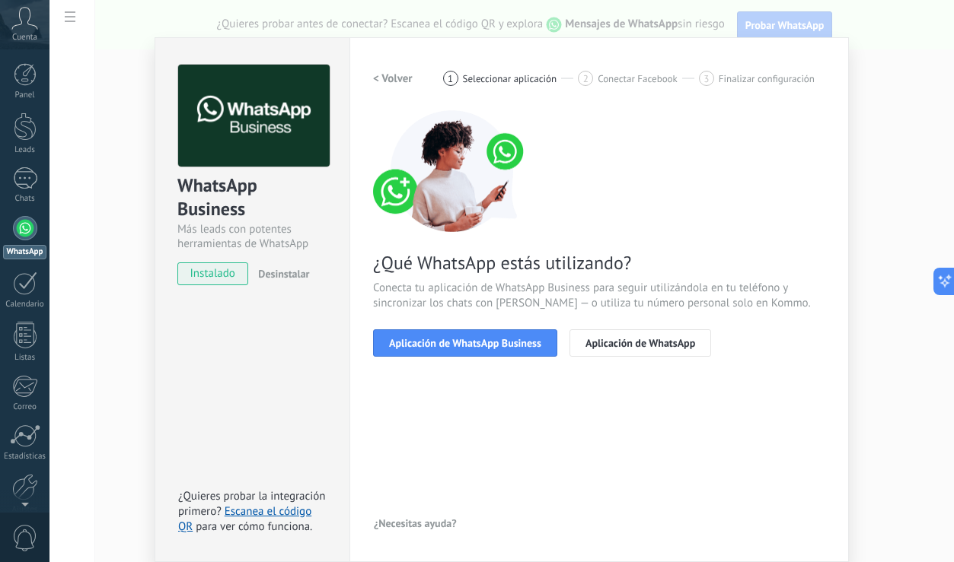
scroll to position [18, 0]
click at [479, 349] on span "Aplicación de WhatsApp Business" at bounding box center [465, 343] width 152 height 11
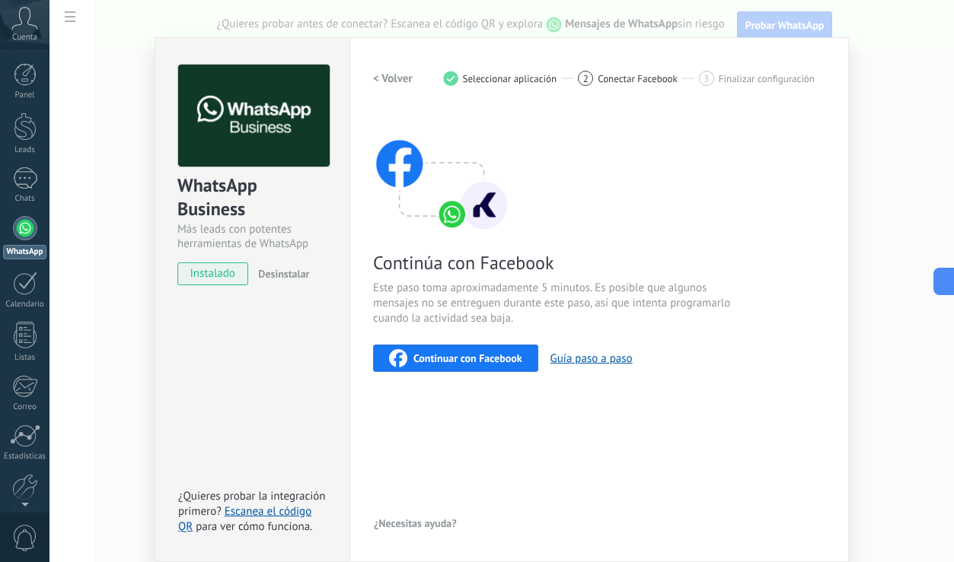
click at [472, 353] on span "Continuar con Facebook" at bounding box center [467, 358] width 109 height 11
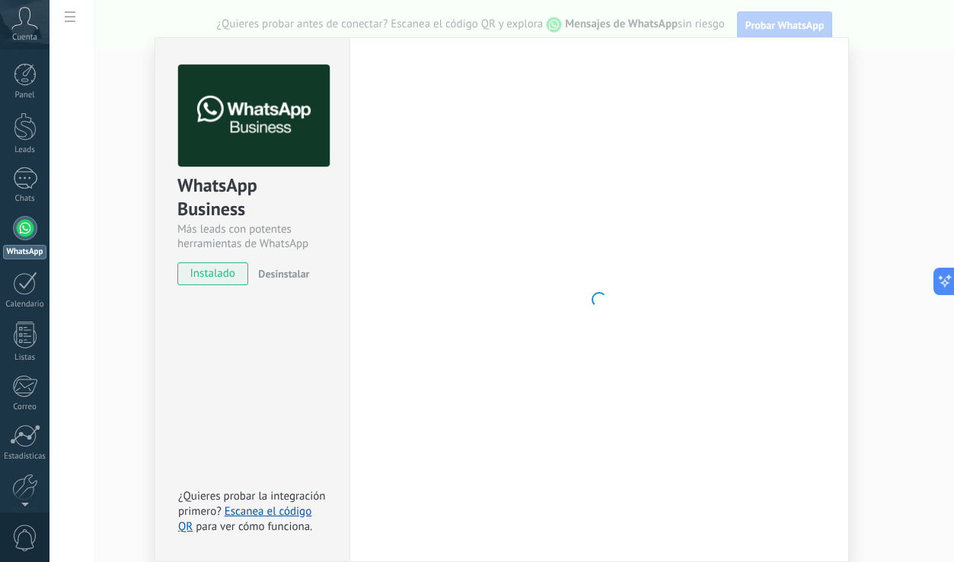
click at [860, 112] on div "WhatsApp Business Más leads con potentes herramientas de WhatsApp instalado Des…" at bounding box center [501, 281] width 904 height 562
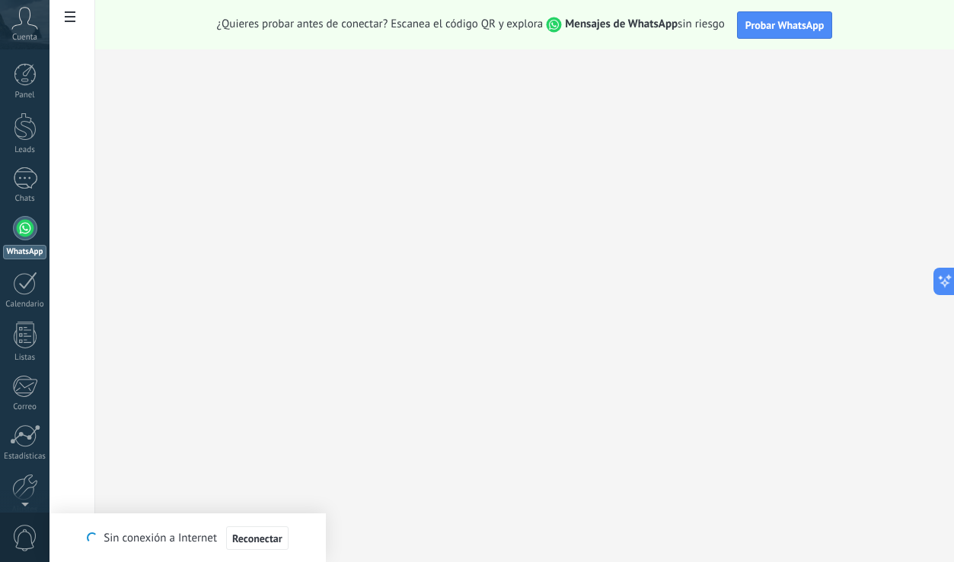
scroll to position [0, 0]
click at [23, 27] on icon at bounding box center [24, 18] width 27 height 23
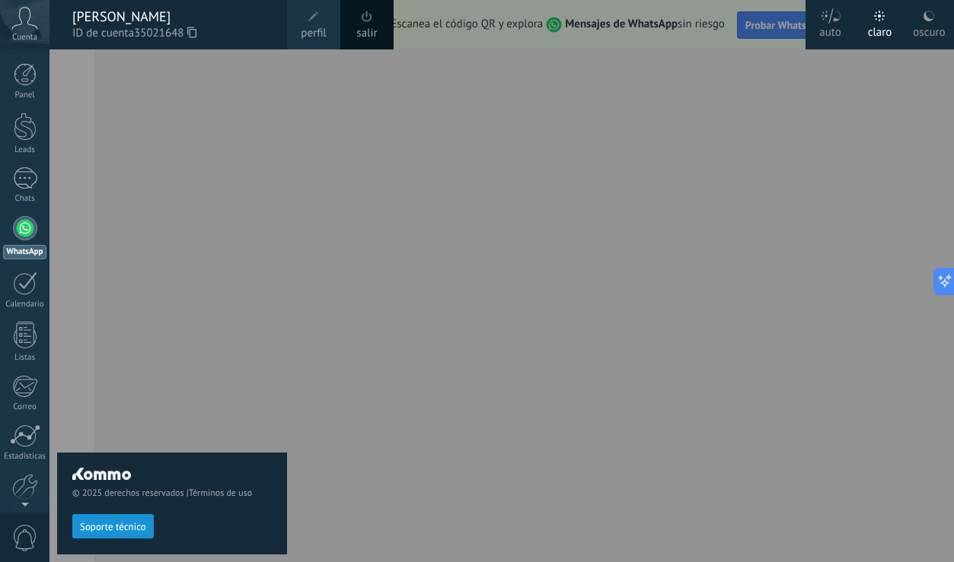
click at [89, 29] on span "ID de cuenta 35021648" at bounding box center [171, 33] width 199 height 17
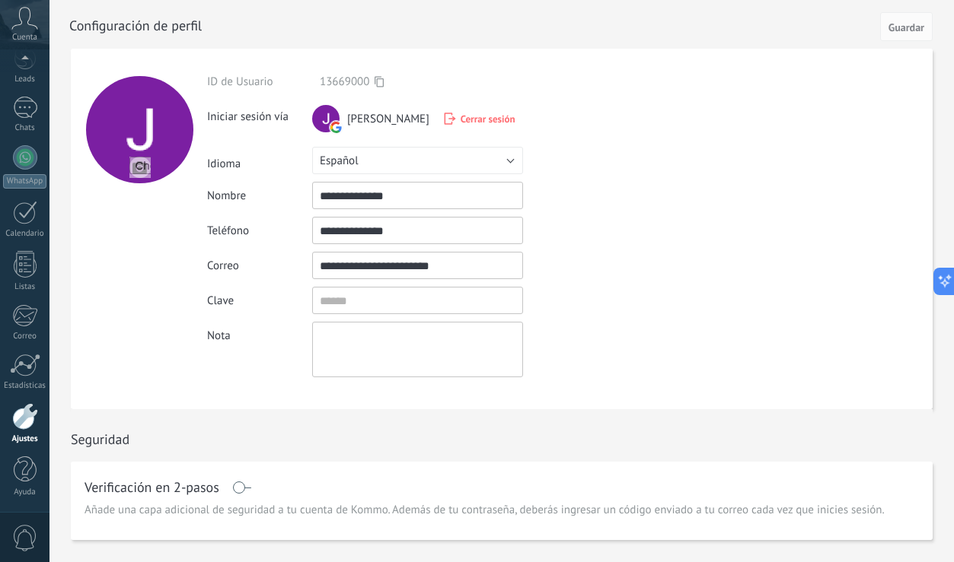
click at [17, 425] on div at bounding box center [25, 416] width 26 height 27
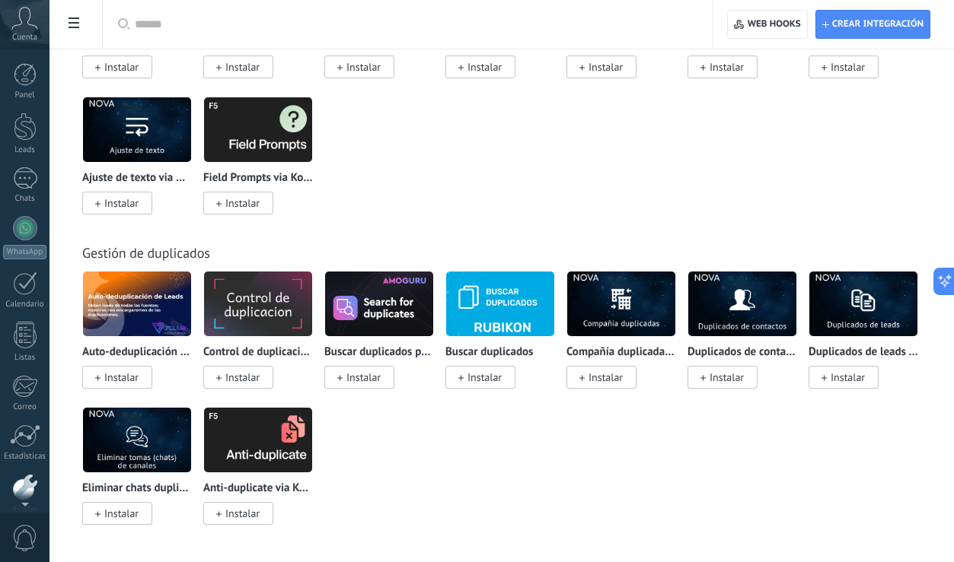
click at [26, 33] on span "Cuenta" at bounding box center [24, 38] width 25 height 10
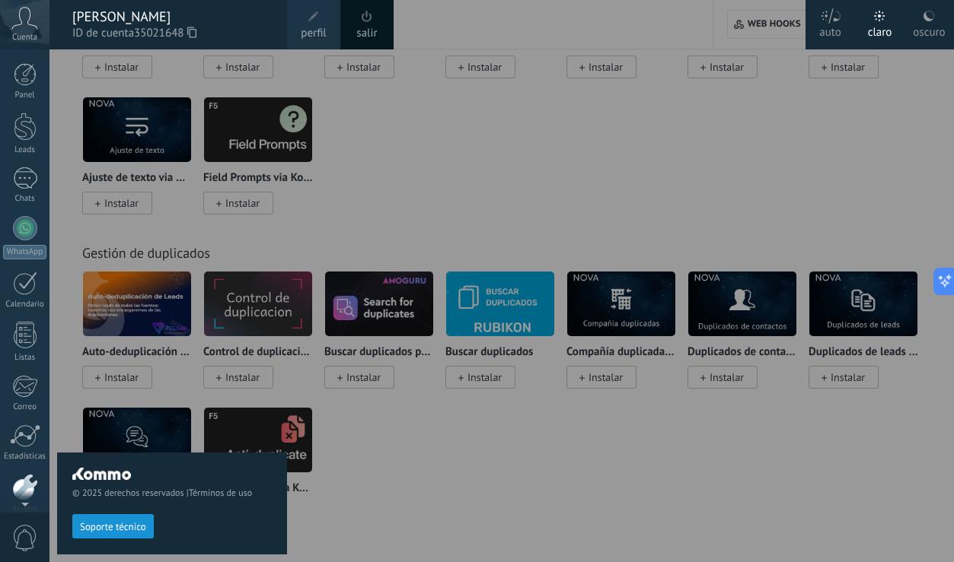
click at [352, 33] on div "salir" at bounding box center [366, 24] width 53 height 49
